Goal: Navigation & Orientation: Understand site structure

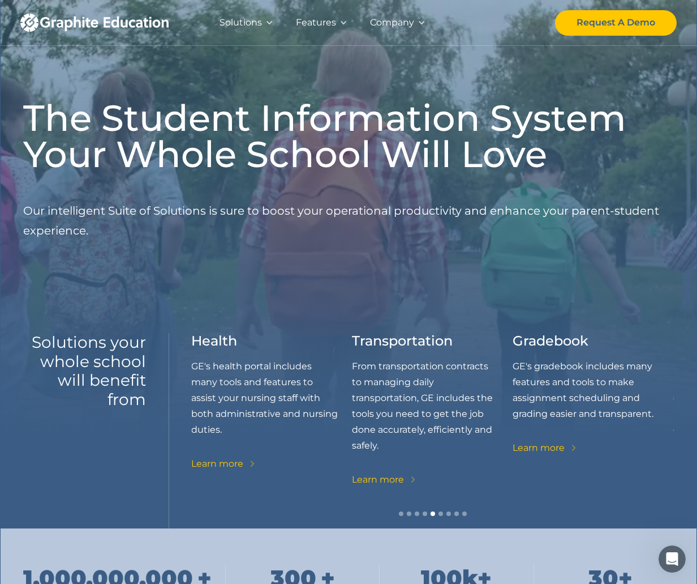
click at [251, 19] on div "Solutions" at bounding box center [241, 23] width 42 height 16
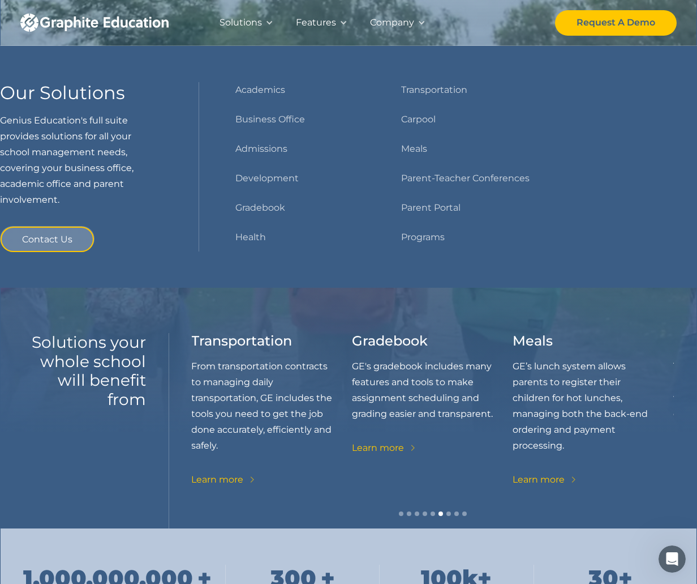
click at [321, 22] on div "Features" at bounding box center [316, 23] width 40 height 16
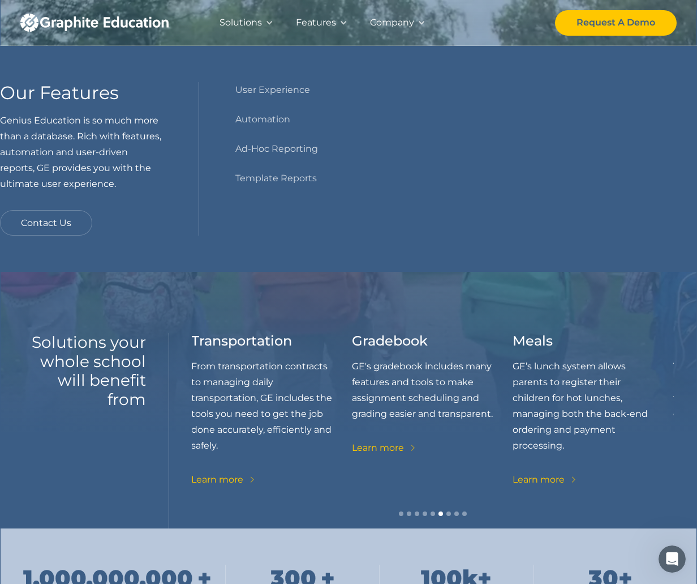
click at [406, 25] on div "Company" at bounding box center [392, 23] width 44 height 16
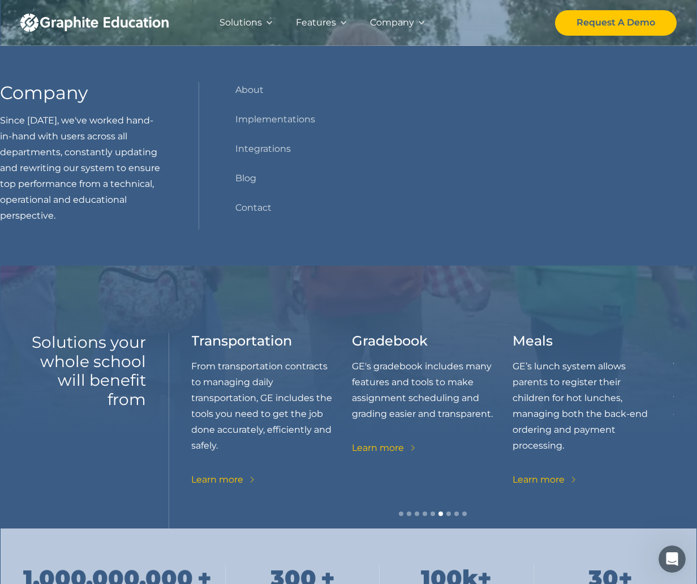
click at [318, 25] on div "Features" at bounding box center [316, 23] width 40 height 16
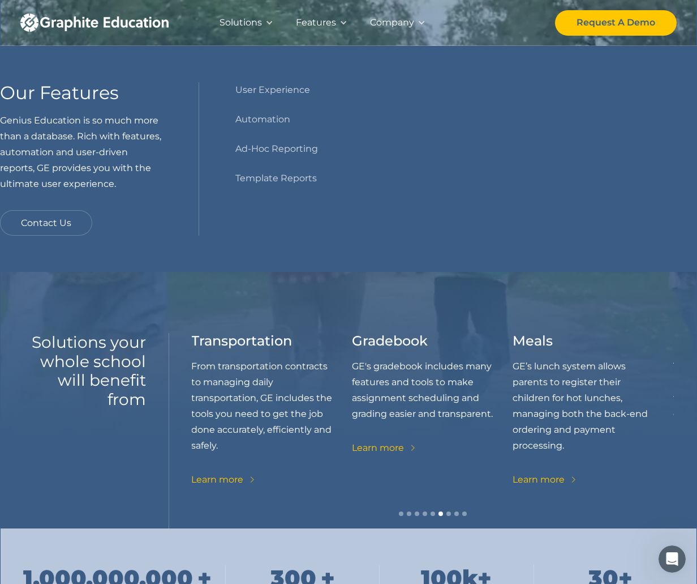
click at [243, 32] on div "Solutions" at bounding box center [241, 22] width 42 height 23
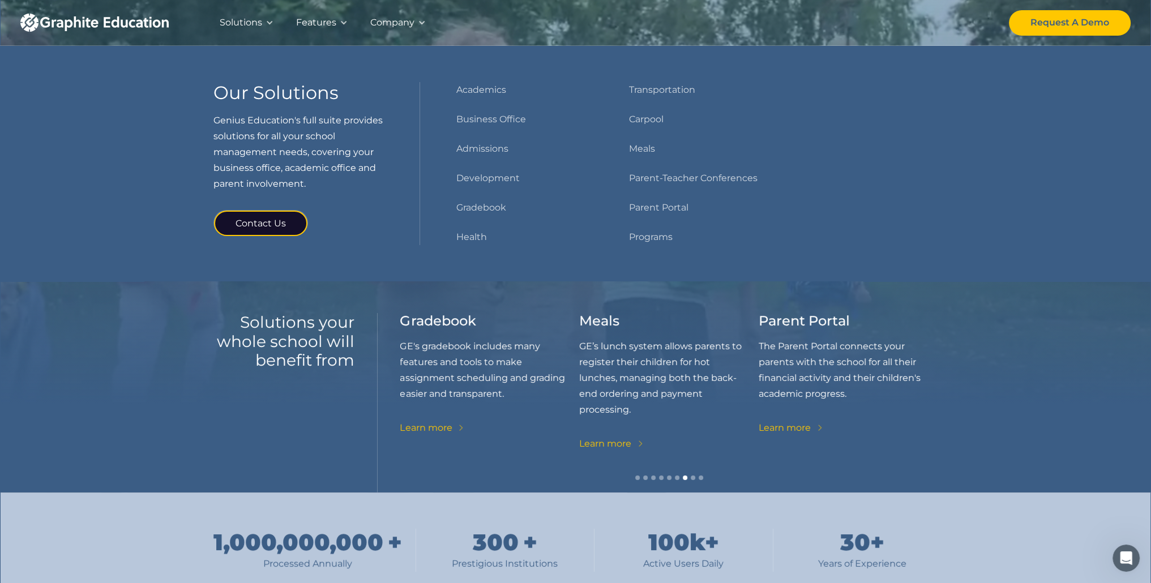
click at [252, 26] on div "Solutions" at bounding box center [241, 23] width 42 height 16
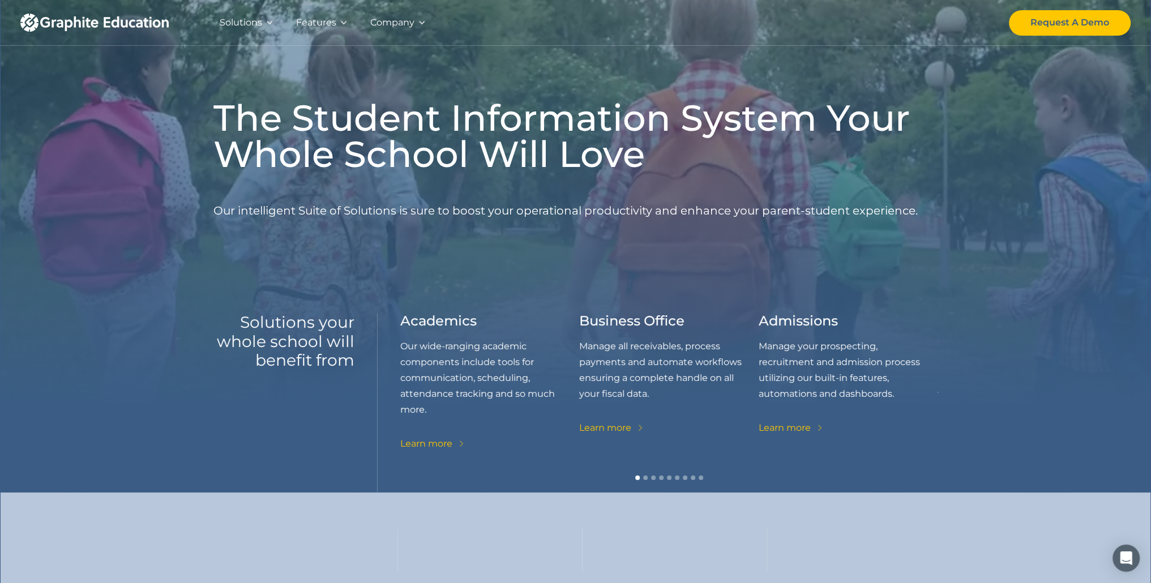
click at [128, 19] on img "home" at bounding box center [94, 23] width 148 height 18
